Goal: Navigation & Orientation: Find specific page/section

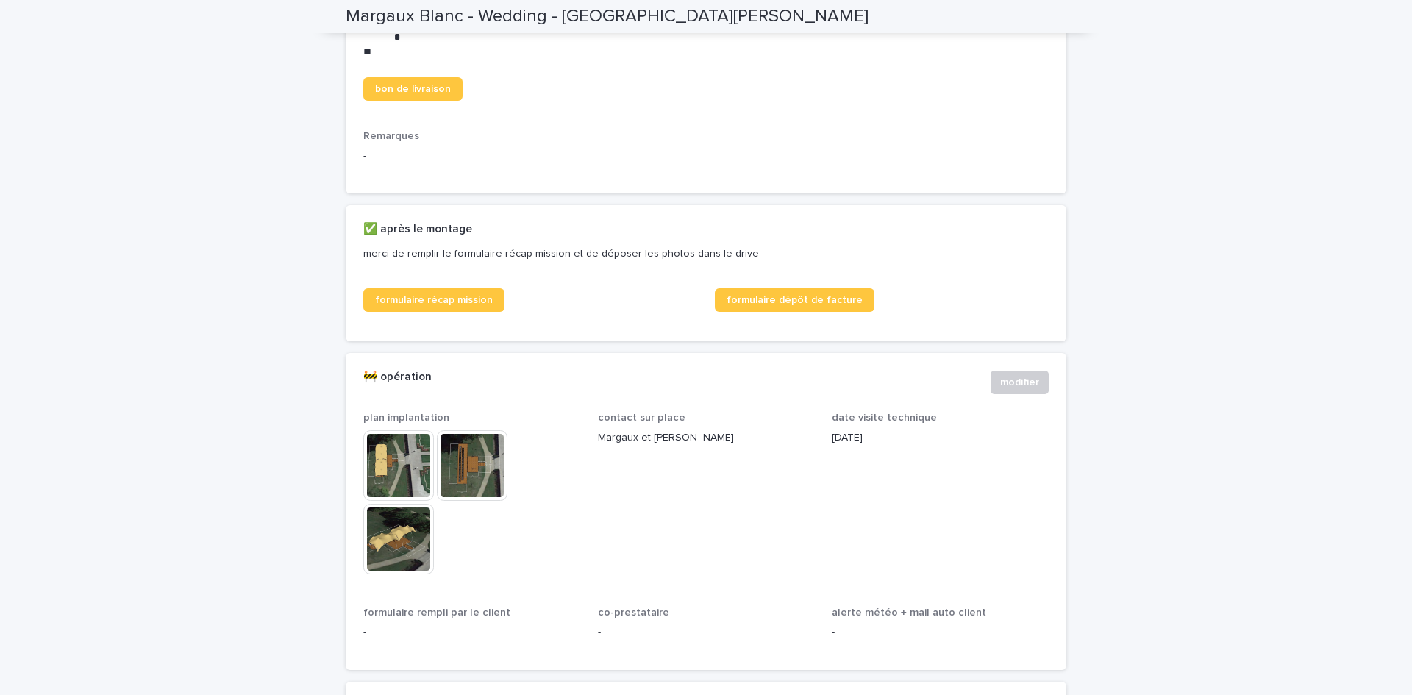
scroll to position [608, 0]
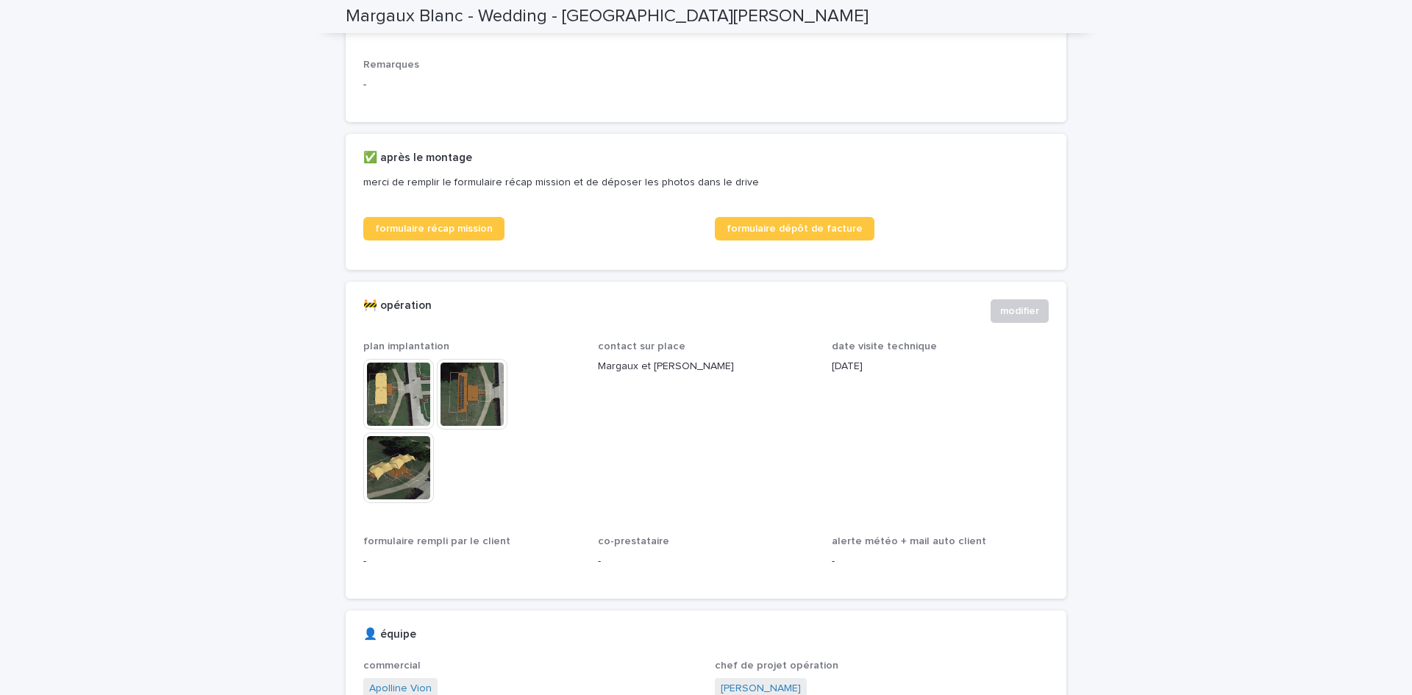
scroll to position [678, 0]
click at [812, 240] on link "formulaire dépôt de facture" at bounding box center [795, 228] width 160 height 24
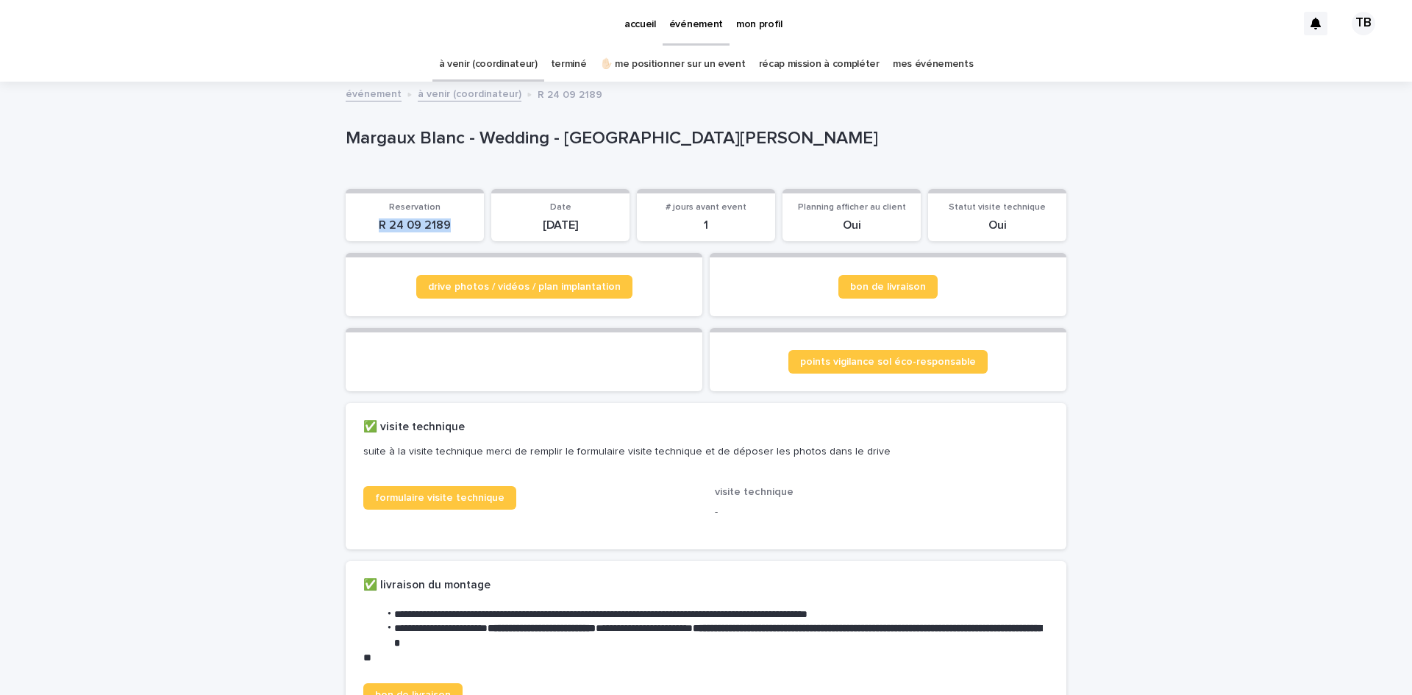
drag, startPoint x: 375, startPoint y: 227, endPoint x: 452, endPoint y: 227, distance: 76.5
click at [452, 227] on p "R 24 09 2189" at bounding box center [415, 225] width 121 height 14
copy p "R 24 09 2189"
click at [449, 287] on span "drive photos / vidéos / plan implantation" at bounding box center [524, 287] width 193 height 10
